Goal: Information Seeking & Learning: Learn about a topic

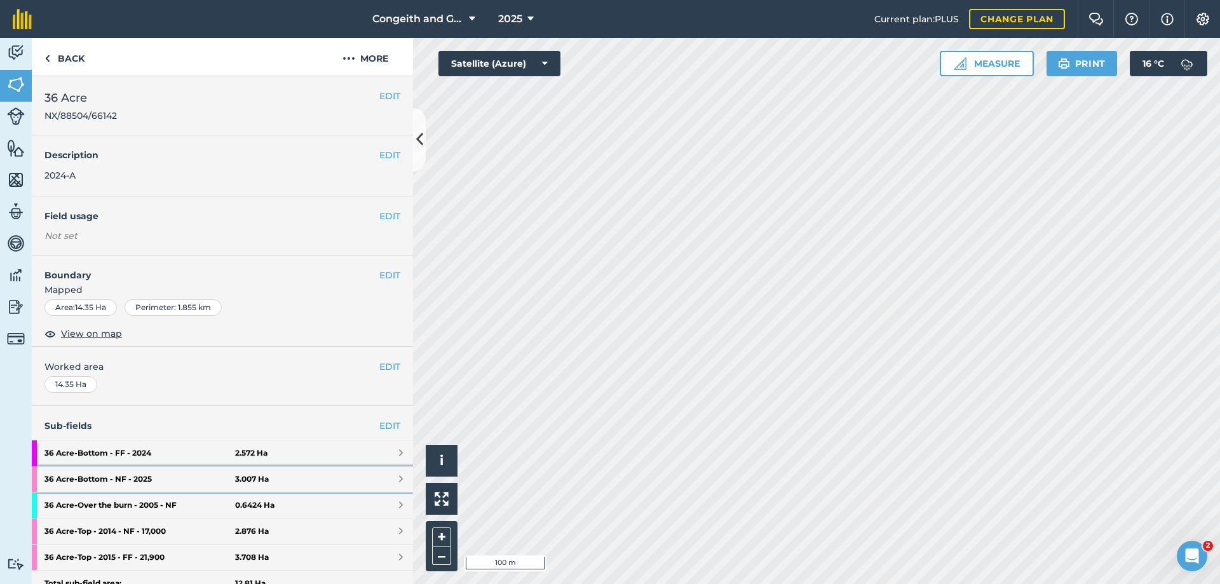
click at [223, 477] on strong "36 Acre - Bottom - NF - 2025" at bounding box center [139, 478] width 191 height 25
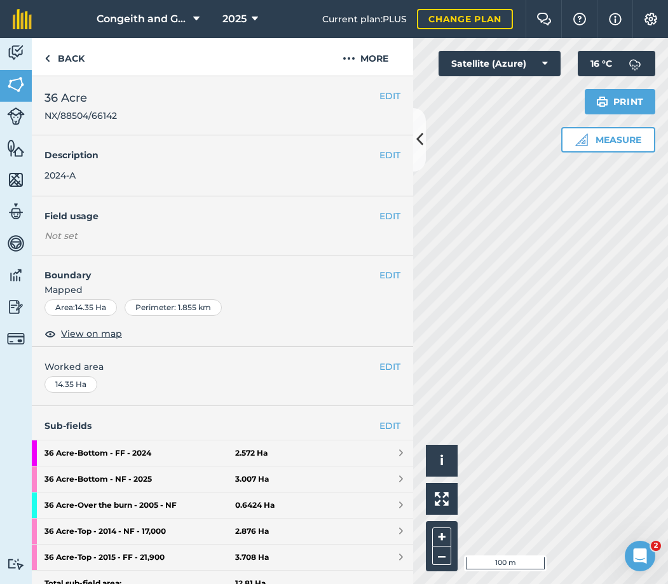
click at [131, 114] on h2 "36 Acre NX/88504/66142" at bounding box center [211, 105] width 335 height 33
click at [418, 139] on icon at bounding box center [419, 139] width 7 height 22
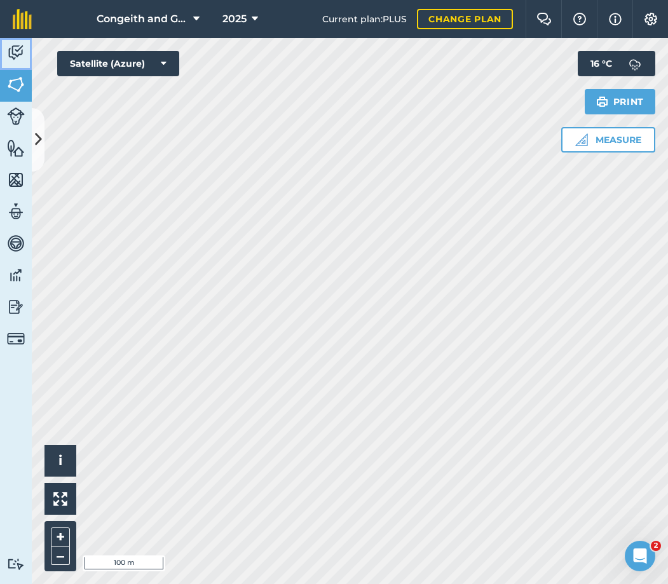
click at [10, 53] on img at bounding box center [16, 52] width 18 height 19
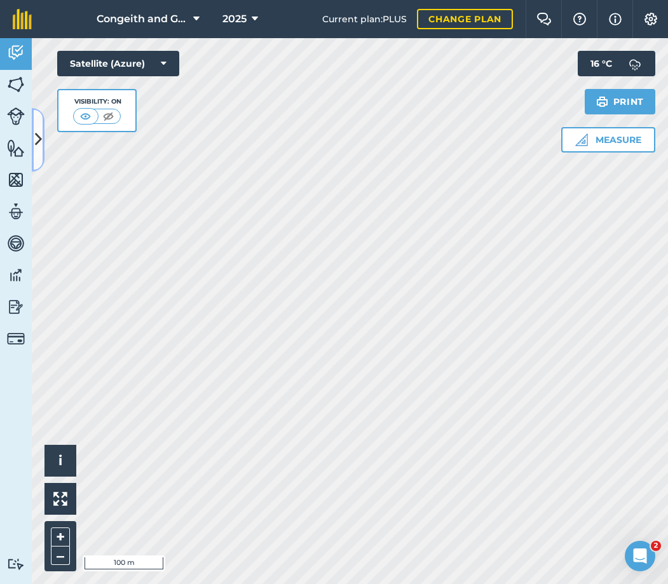
click at [37, 136] on icon at bounding box center [38, 139] width 7 height 22
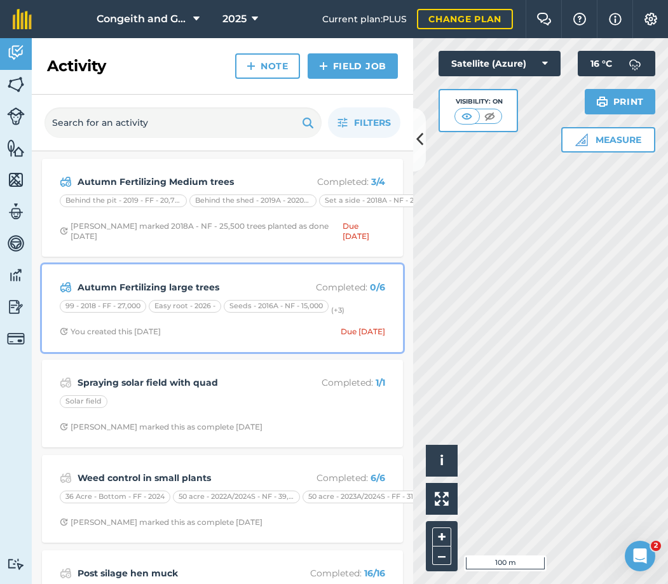
click at [192, 282] on strong "Autumn Fertilizing large trees" at bounding box center [178, 287] width 201 height 14
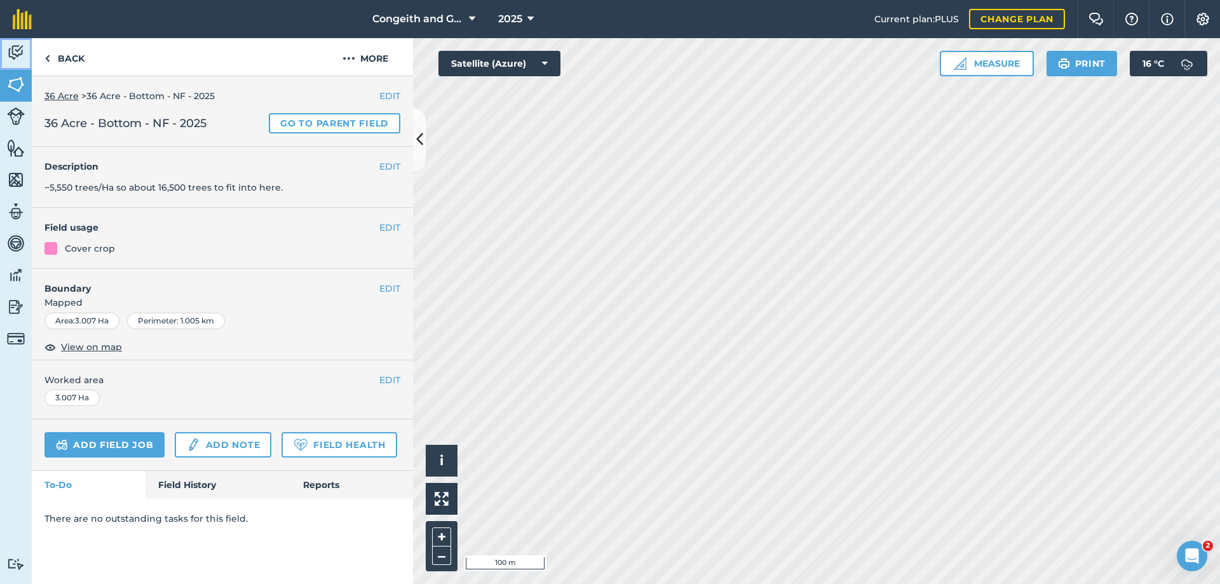
click at [13, 43] on link "Activity" at bounding box center [16, 54] width 32 height 32
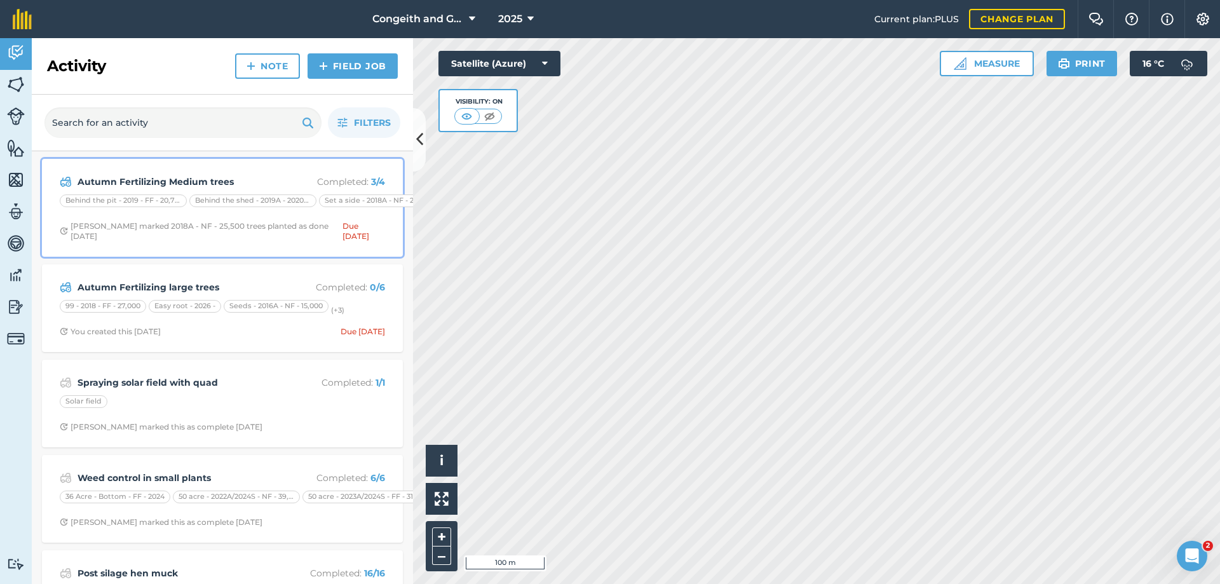
click at [201, 177] on strong "Autumn Fertilizing Medium trees" at bounding box center [178, 182] width 201 height 14
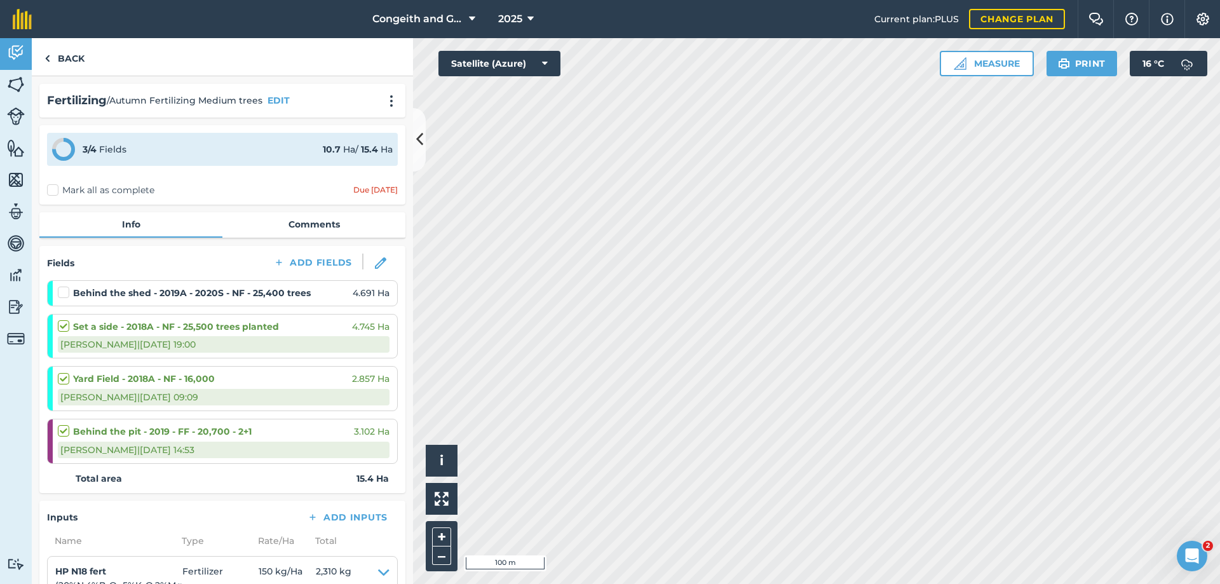
scroll to position [69, 0]
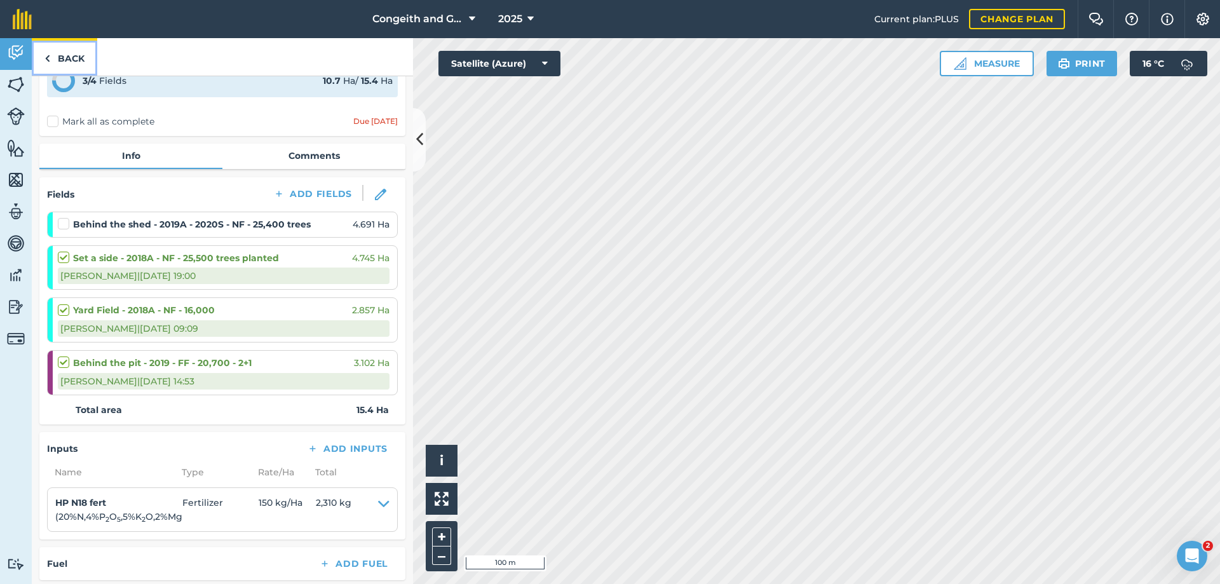
click at [51, 53] on link "Back" at bounding box center [64, 56] width 65 height 37
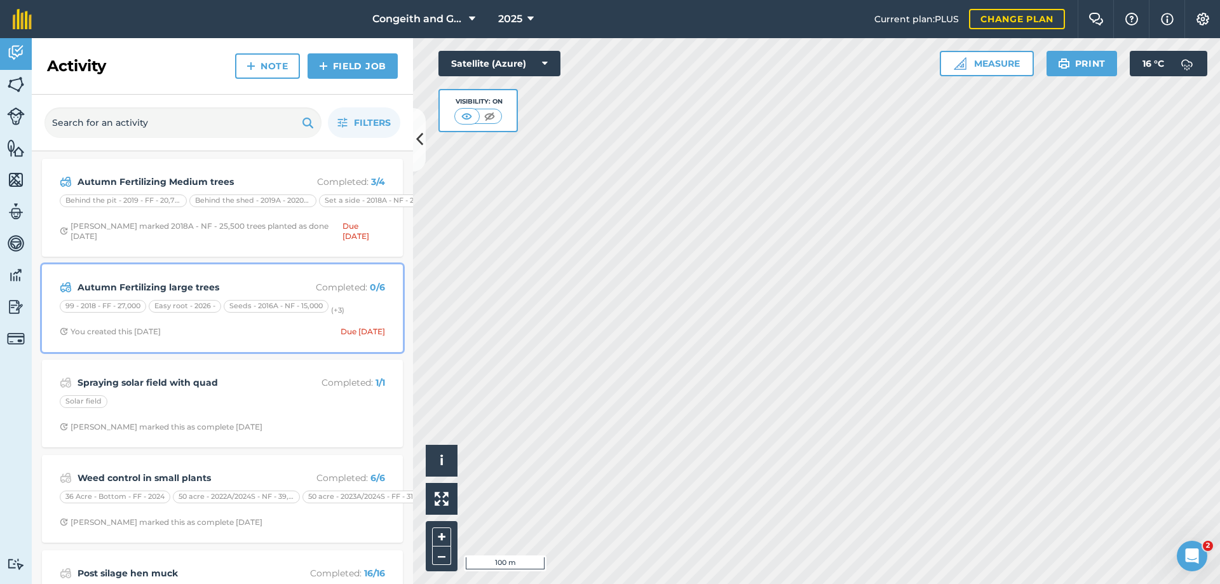
click at [196, 285] on strong "Autumn Fertilizing large trees" at bounding box center [178, 287] width 201 height 14
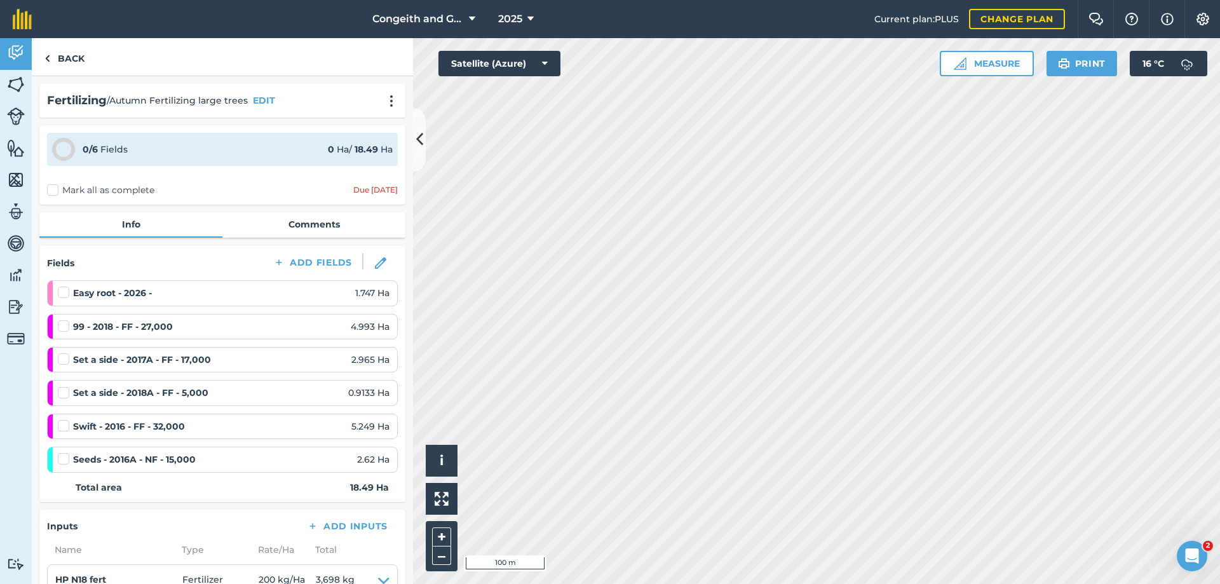
scroll to position [69, 0]
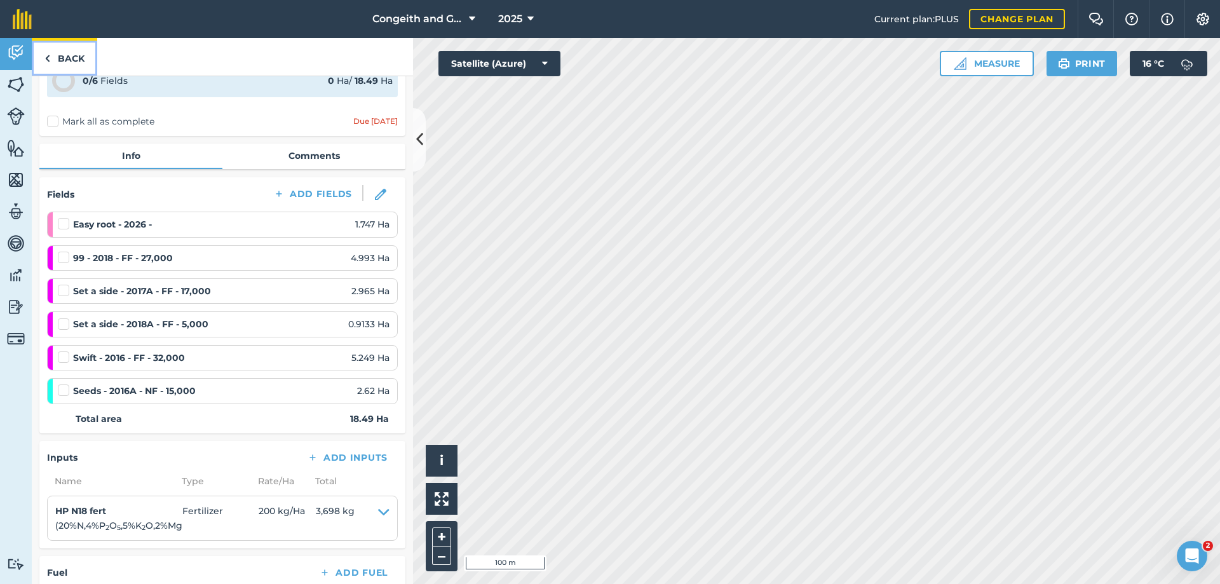
click at [69, 60] on link "Back" at bounding box center [64, 56] width 65 height 37
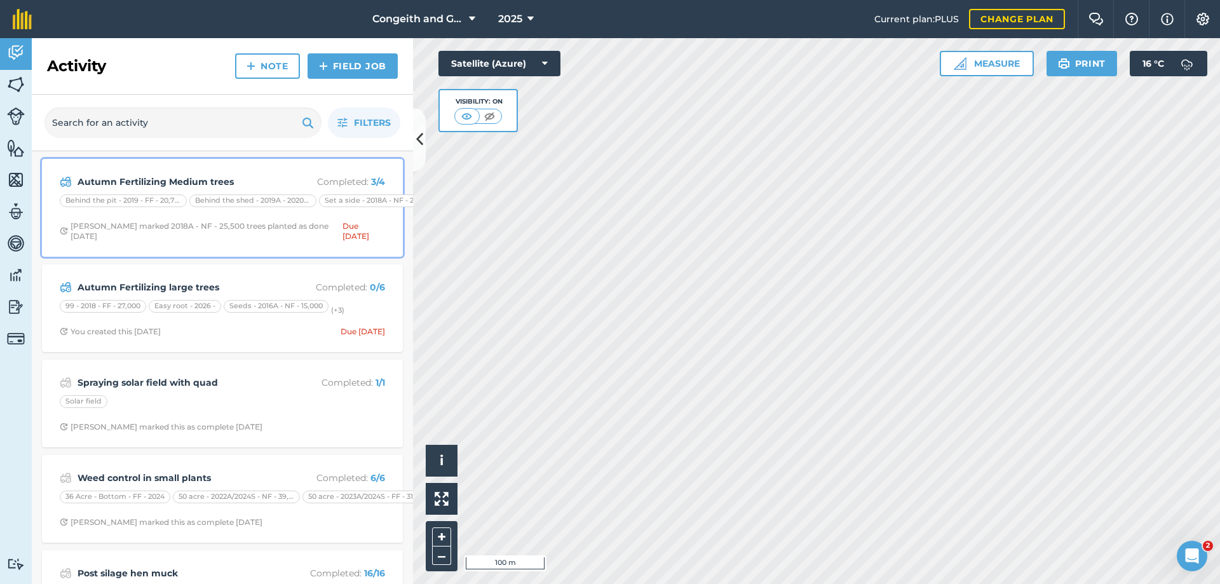
click at [159, 185] on strong "Autumn Fertilizing Medium trees" at bounding box center [178, 182] width 201 height 14
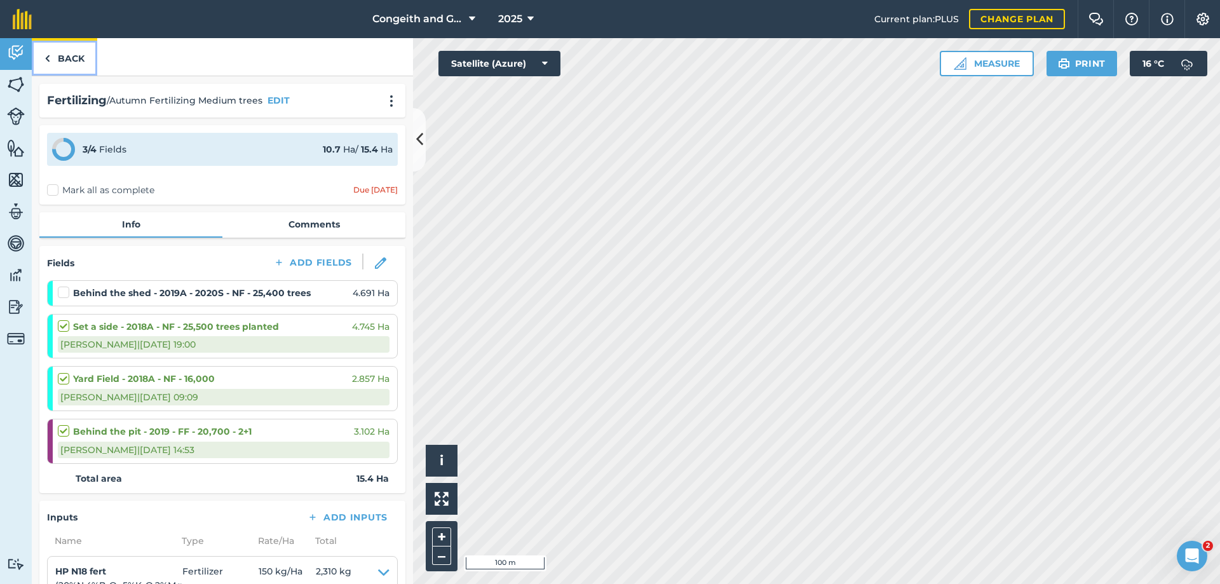
click at [59, 62] on link "Back" at bounding box center [64, 56] width 65 height 37
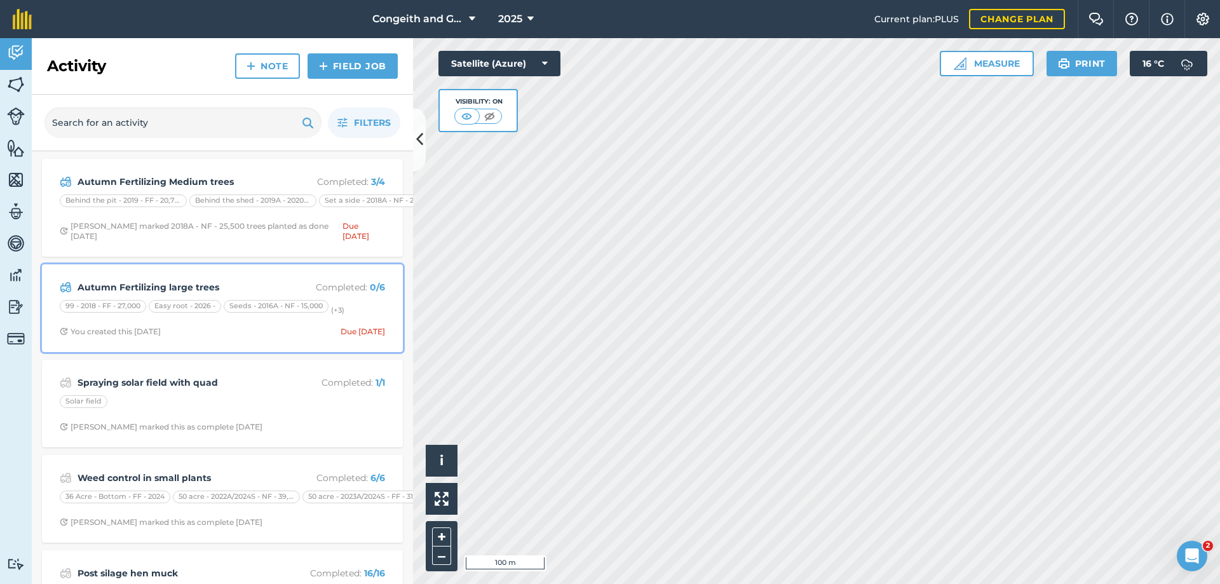
click at [173, 285] on strong "Autumn Fertilizing large trees" at bounding box center [178, 287] width 201 height 14
